Goal: Information Seeking & Learning: Learn about a topic

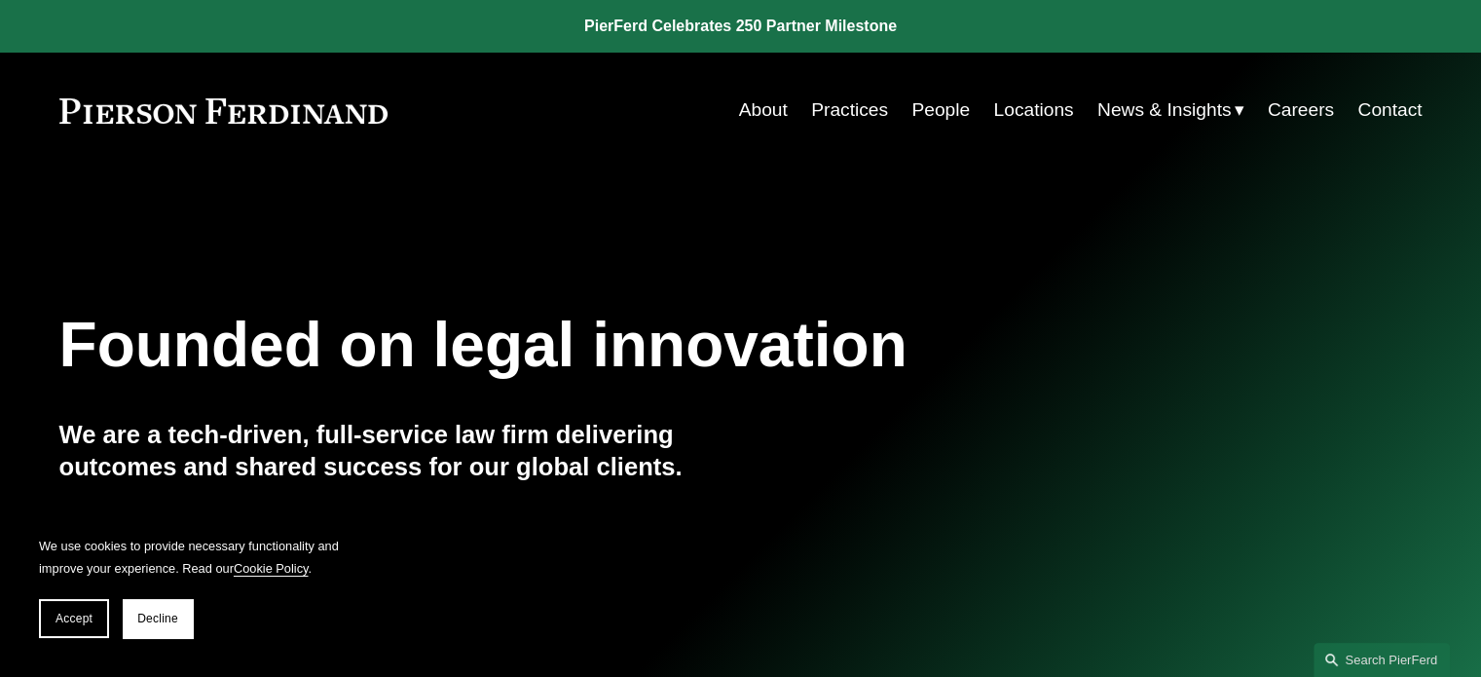
click at [947, 106] on link "People" at bounding box center [940, 110] width 58 height 37
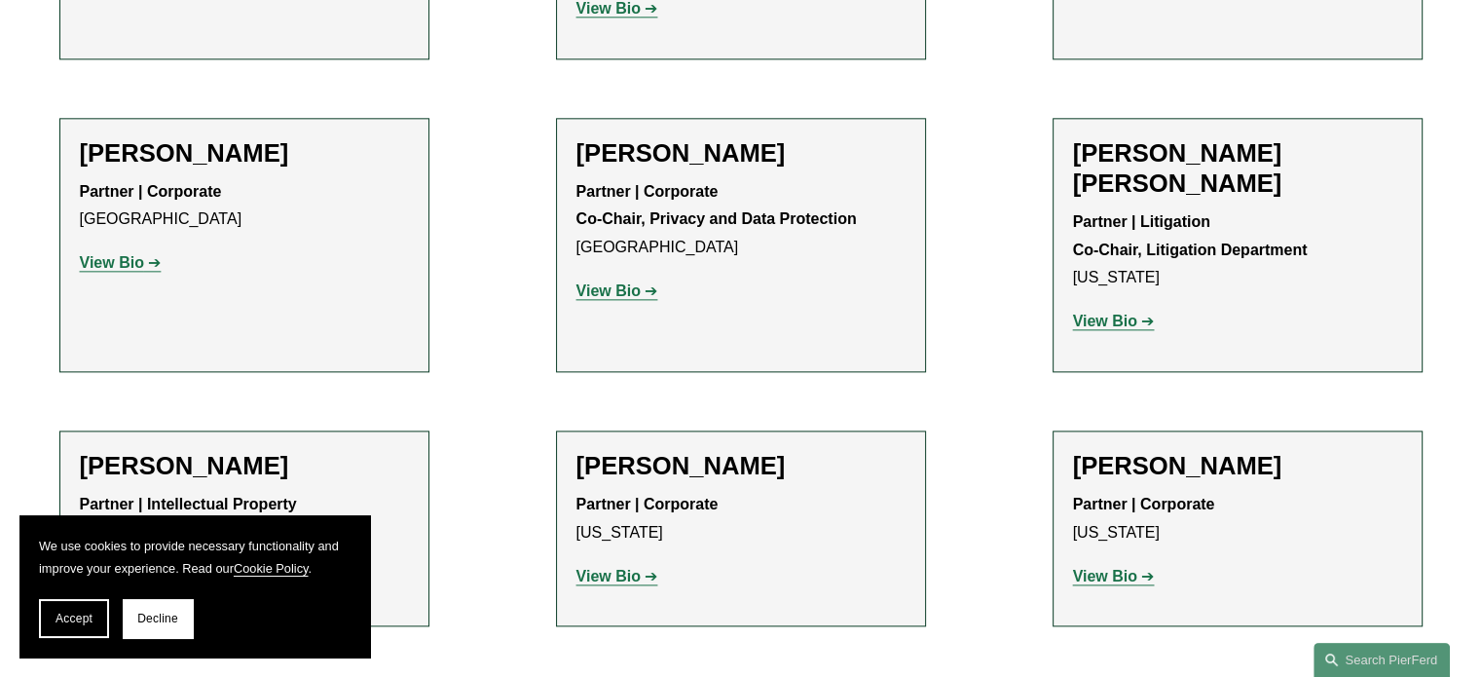
scroll to position [2337, 0]
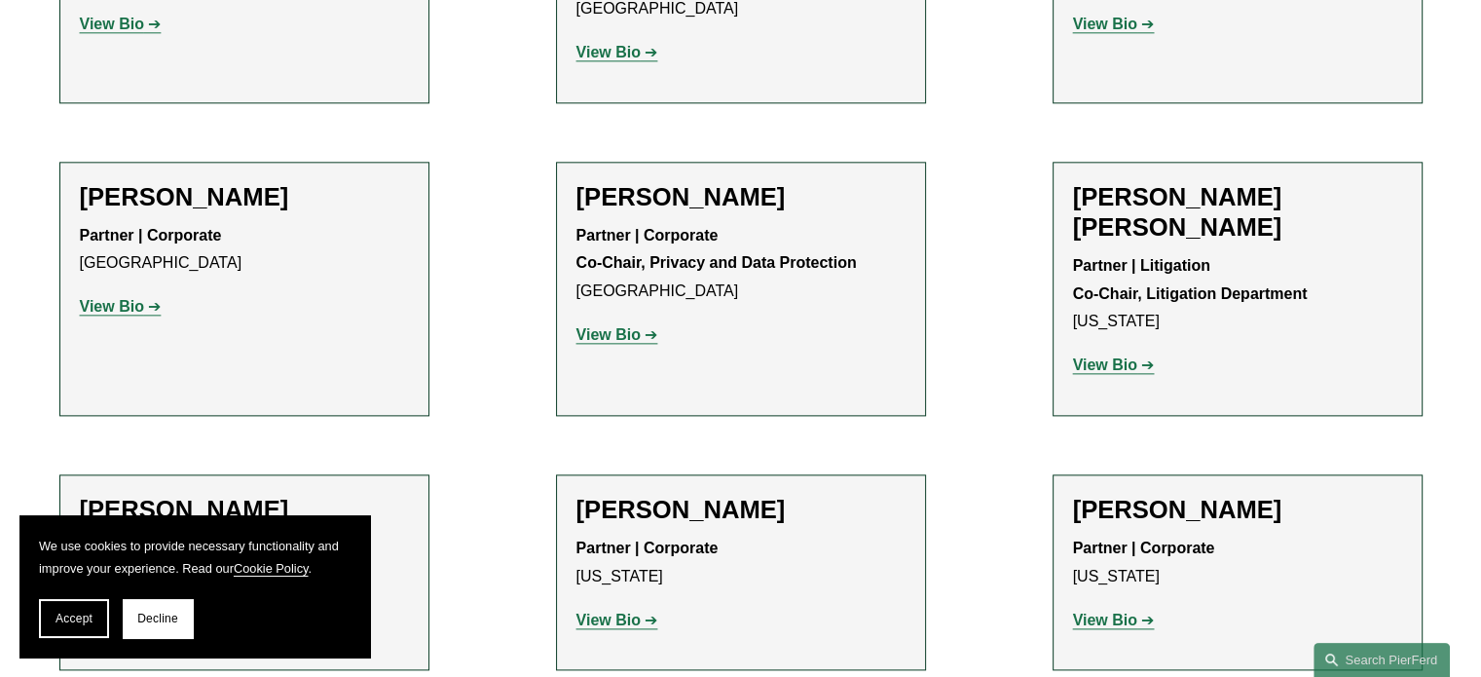
click at [1096, 356] on strong "View Bio" at bounding box center [1105, 364] width 64 height 17
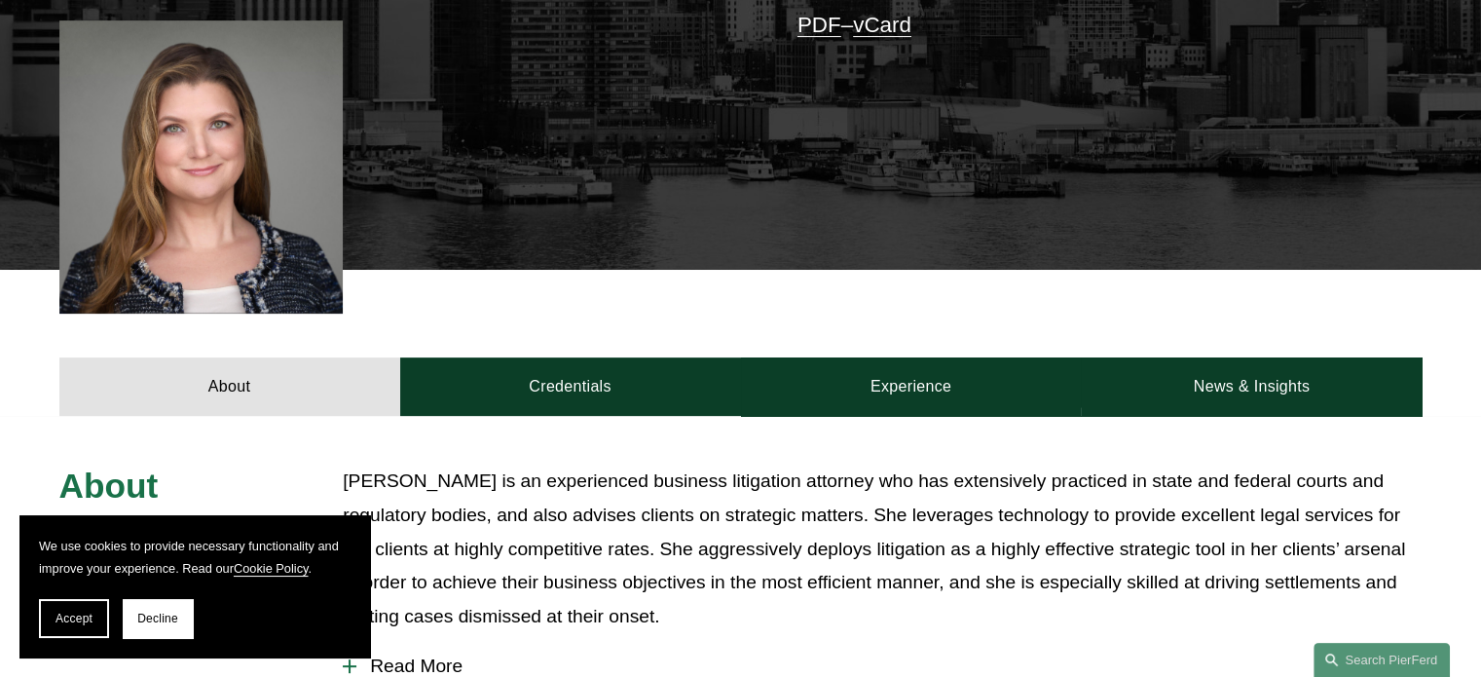
scroll to position [487, 0]
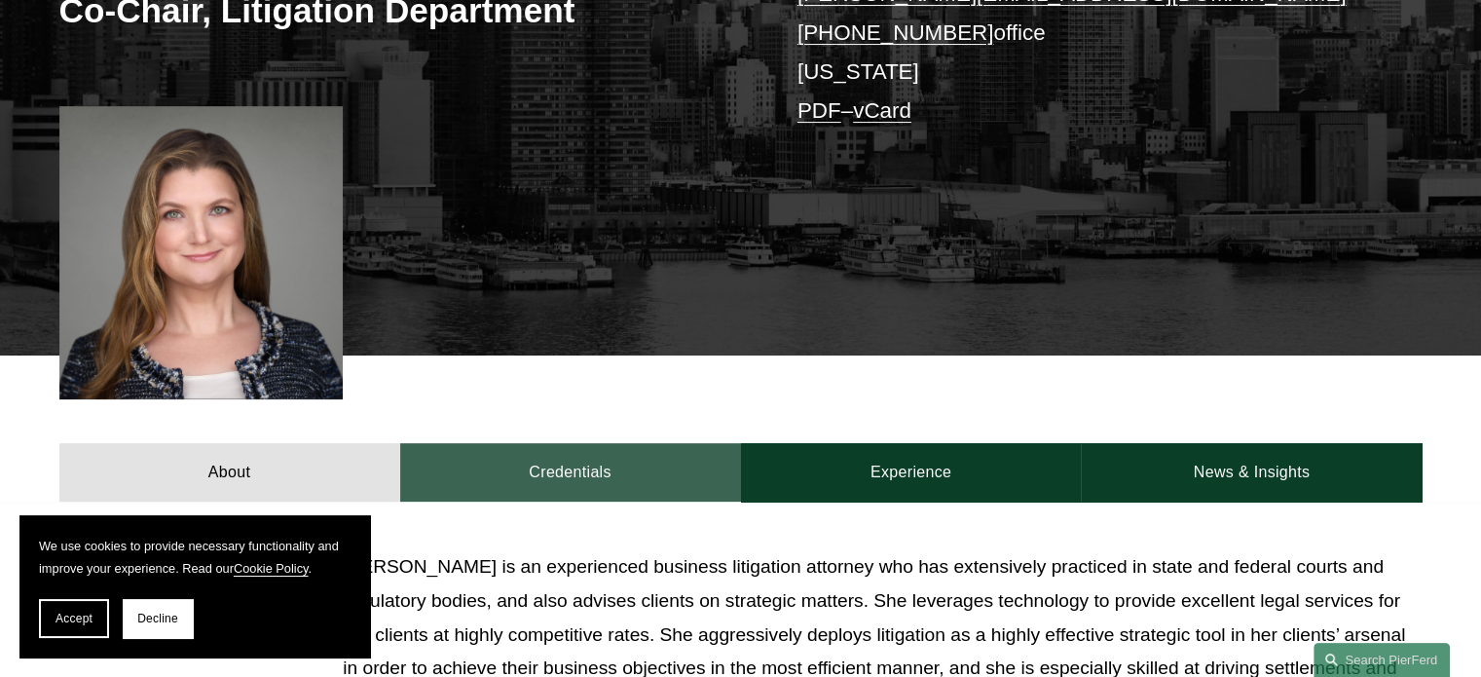
click at [573, 443] on link "Credentials" at bounding box center [570, 472] width 341 height 58
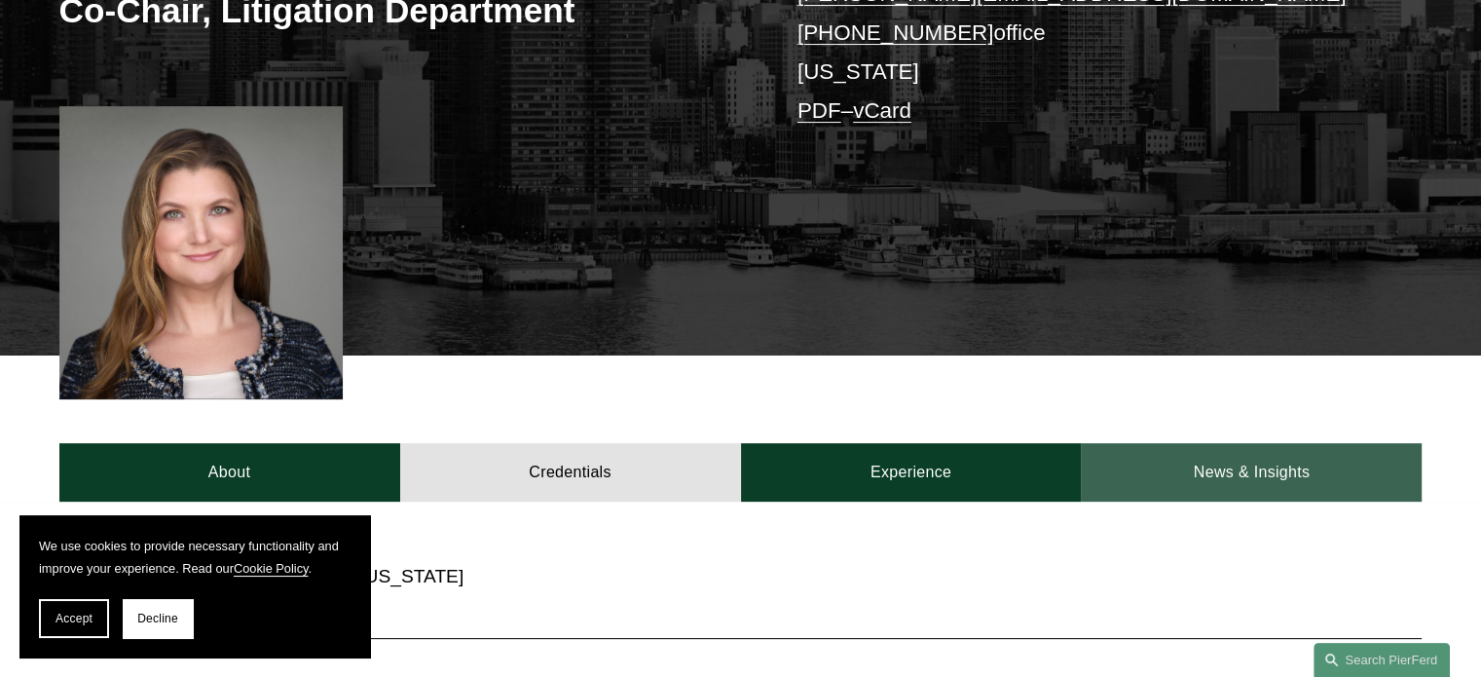
click at [1283, 449] on link "News & Insights" at bounding box center [1251, 472] width 341 height 58
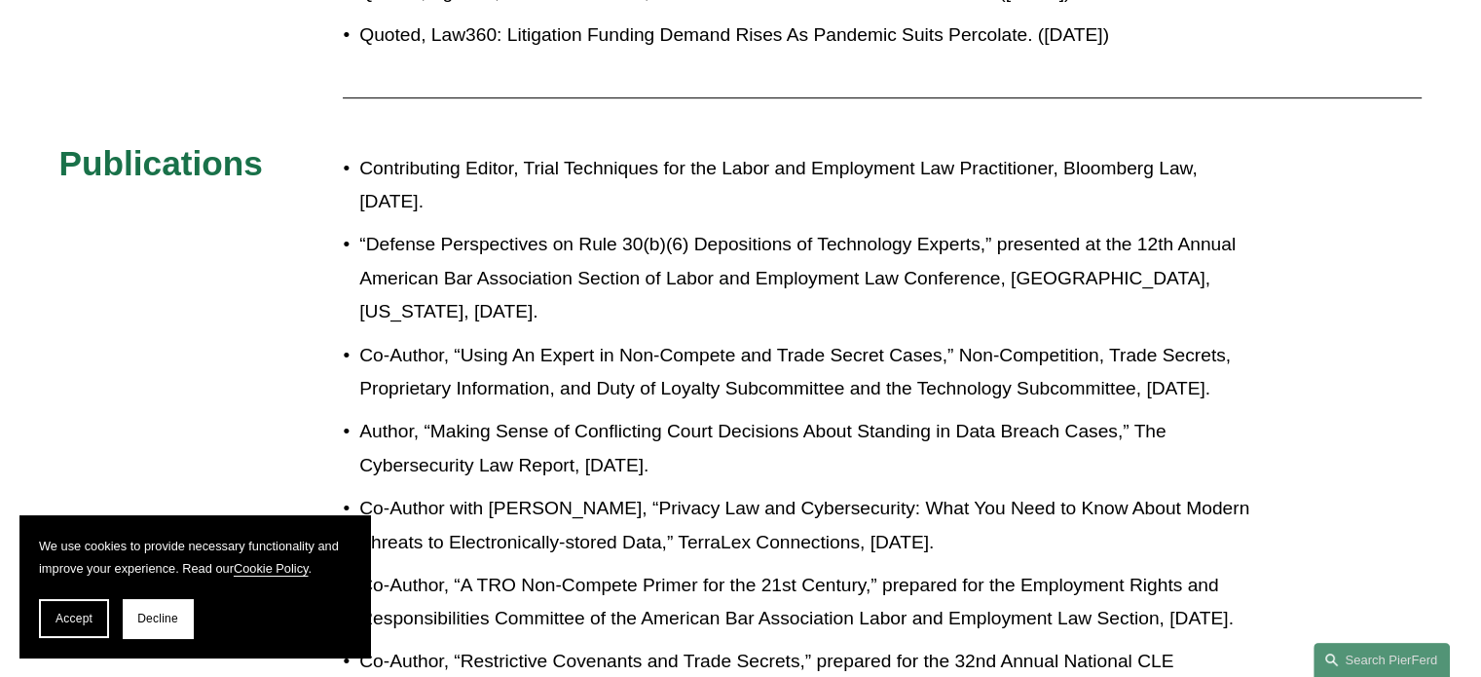
scroll to position [1169, 0]
